Goal: Find contact information: Find contact information

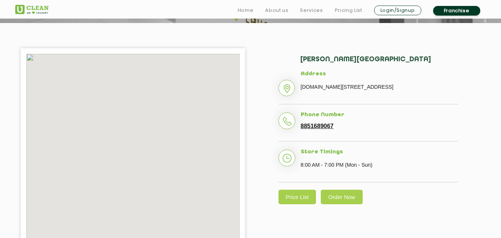
scroll to position [148, 0]
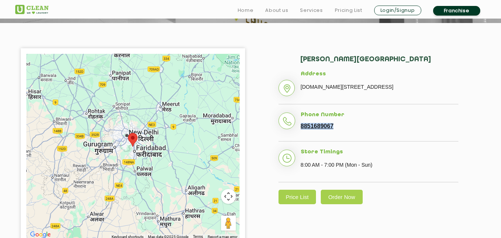
drag, startPoint x: 336, startPoint y: 138, endPoint x: 296, endPoint y: 134, distance: 40.6
click at [296, 134] on li "Phone Number [PHONE_NUMBER]" at bounding box center [369, 127] width 180 height 30
copy link "8851689067"
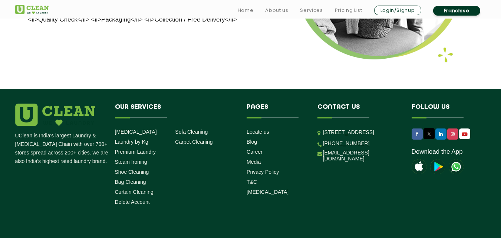
scroll to position [1020, 0]
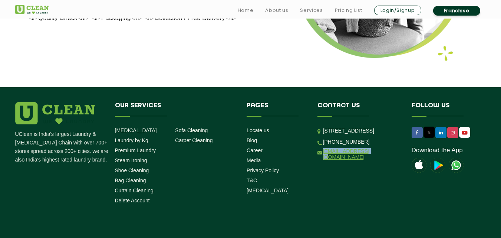
drag, startPoint x: 355, startPoint y: 147, endPoint x: 323, endPoint y: 152, distance: 31.9
click at [323, 152] on li "[EMAIL_ADDRESS][DOMAIN_NAME]" at bounding box center [358, 154] width 83 height 12
copy link "[EMAIL_ADDRESS][DOMAIN_NAME]"
drag, startPoint x: 365, startPoint y: 139, endPoint x: 332, endPoint y: 139, distance: 32.3
click at [332, 139] on li "[PHONE_NUMBER]" at bounding box center [358, 141] width 83 height 7
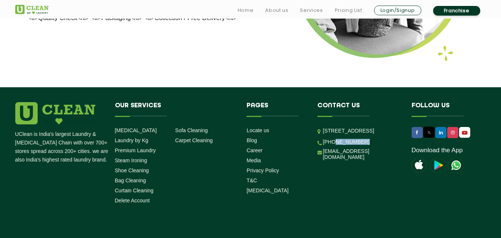
copy link "9999759911"
